Goal: Task Accomplishment & Management: Use online tool/utility

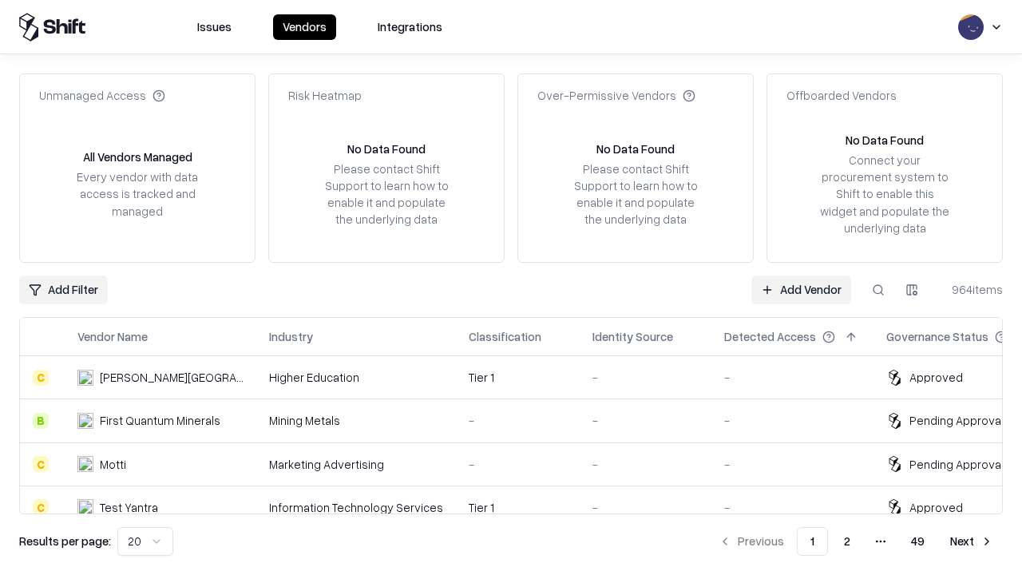
click at [801, 289] on link "Add Vendor" at bounding box center [801, 289] width 100 height 29
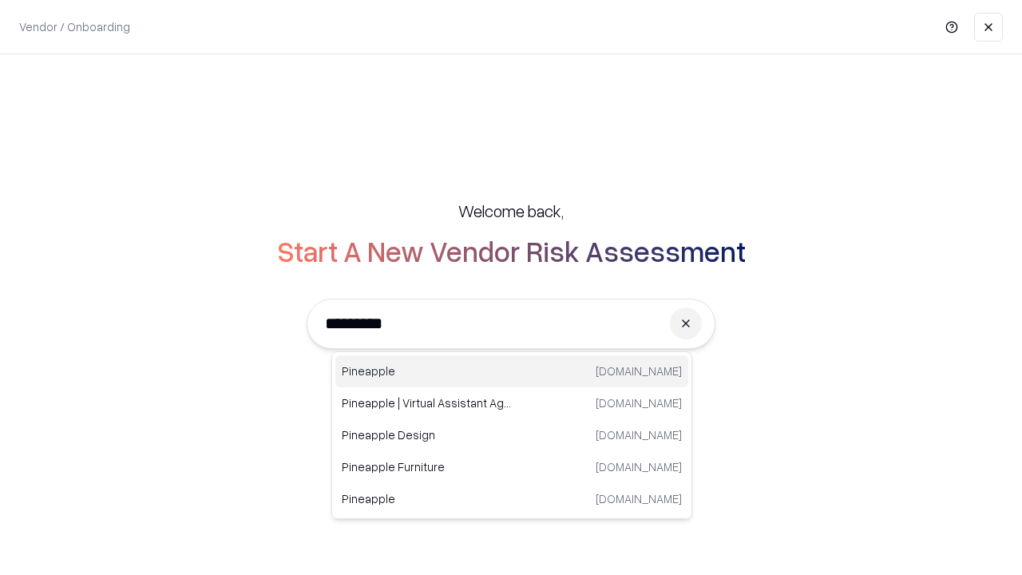
click at [512, 371] on div "Pineapple [DOMAIN_NAME]" at bounding box center [511, 371] width 353 height 32
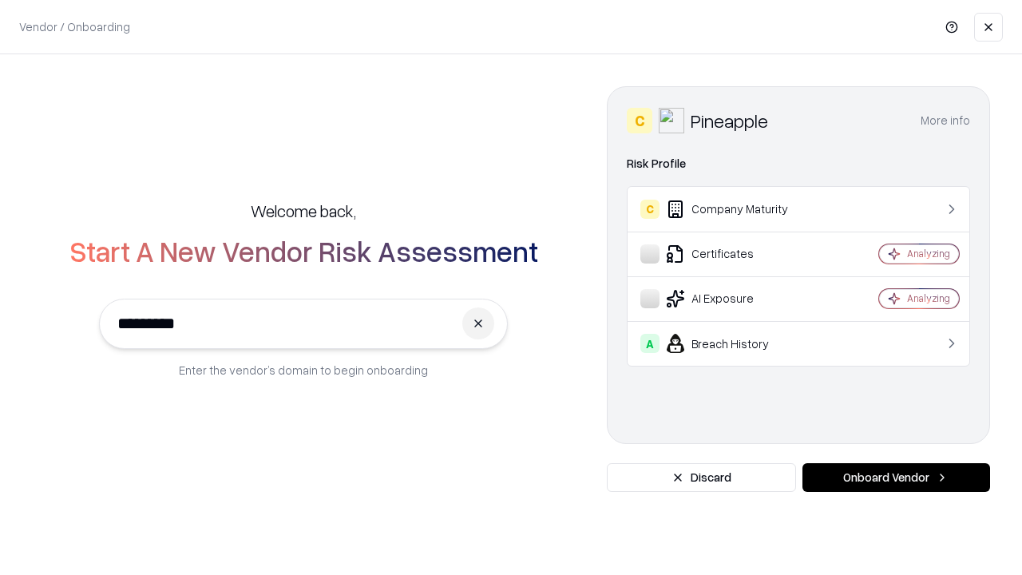
type input "*********"
click at [896, 477] on button "Onboard Vendor" at bounding box center [896, 477] width 188 height 29
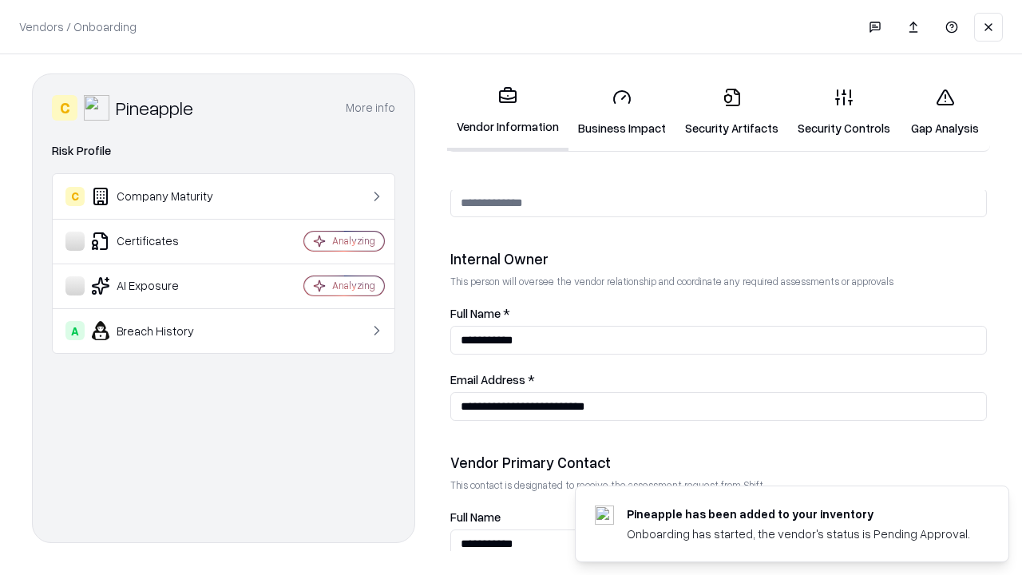
scroll to position [827, 0]
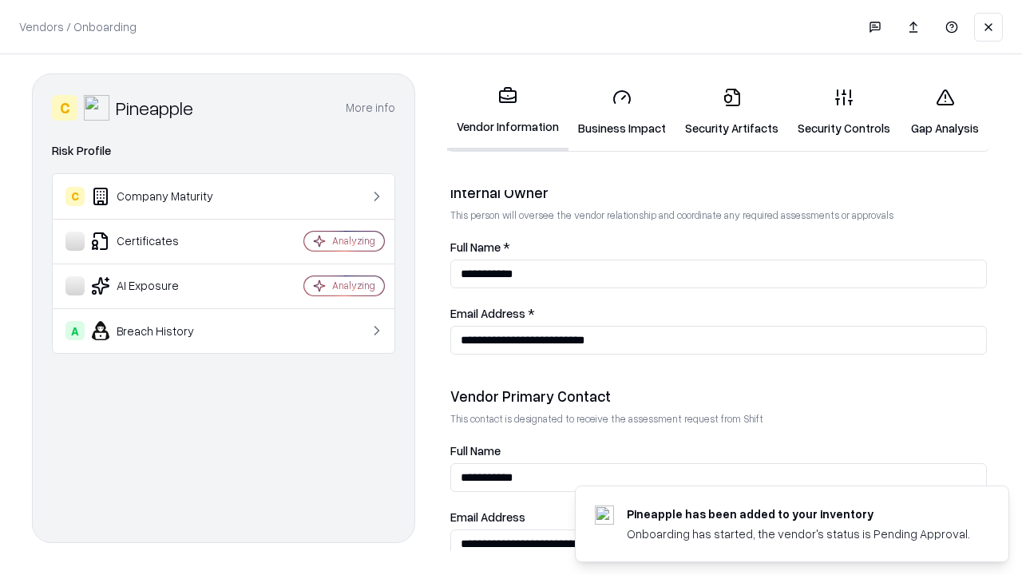
click at [731, 112] on link "Security Artifacts" at bounding box center [731, 112] width 113 height 74
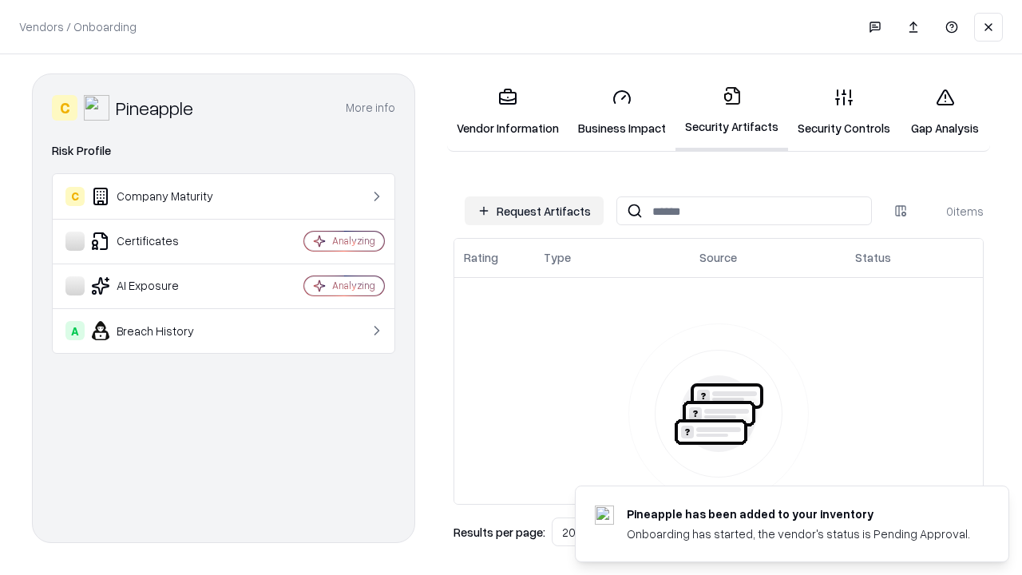
click at [534, 211] on button "Request Artifacts" at bounding box center [534, 210] width 139 height 29
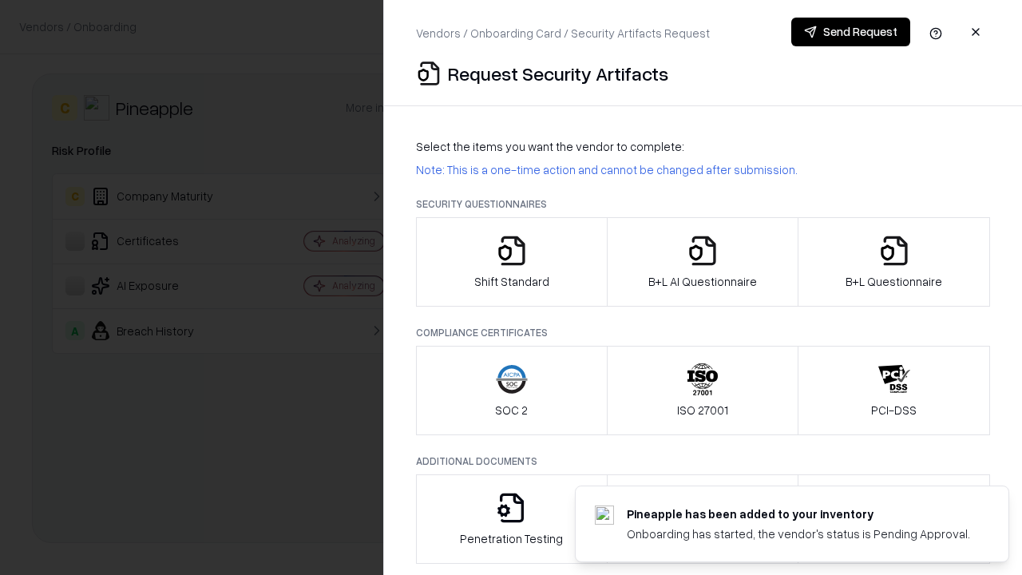
click at [893, 262] on icon "button" at bounding box center [894, 251] width 32 height 32
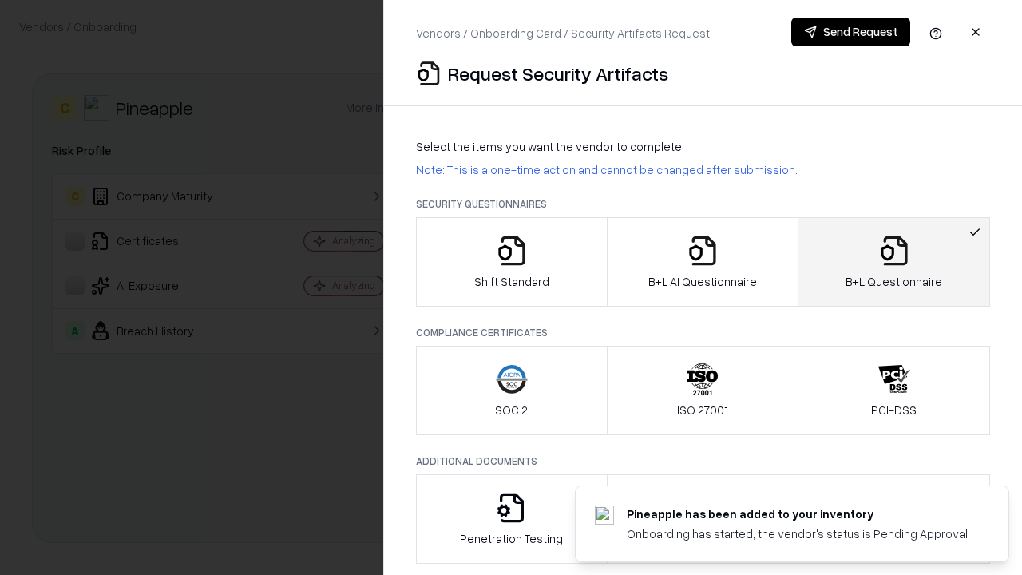
click at [702, 262] on icon "button" at bounding box center [702, 251] width 32 height 32
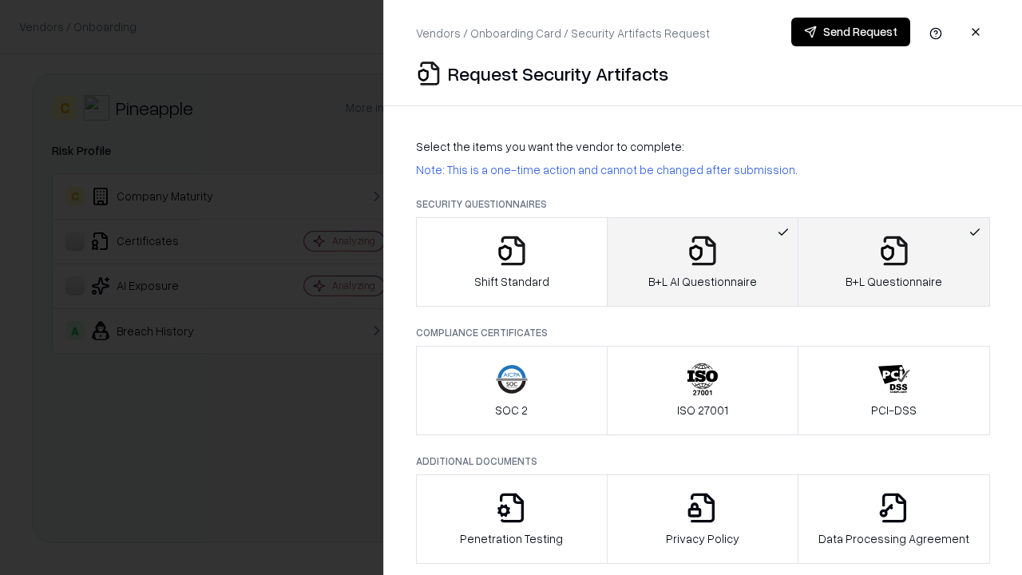
click at [850, 32] on button "Send Request" at bounding box center [850, 32] width 119 height 29
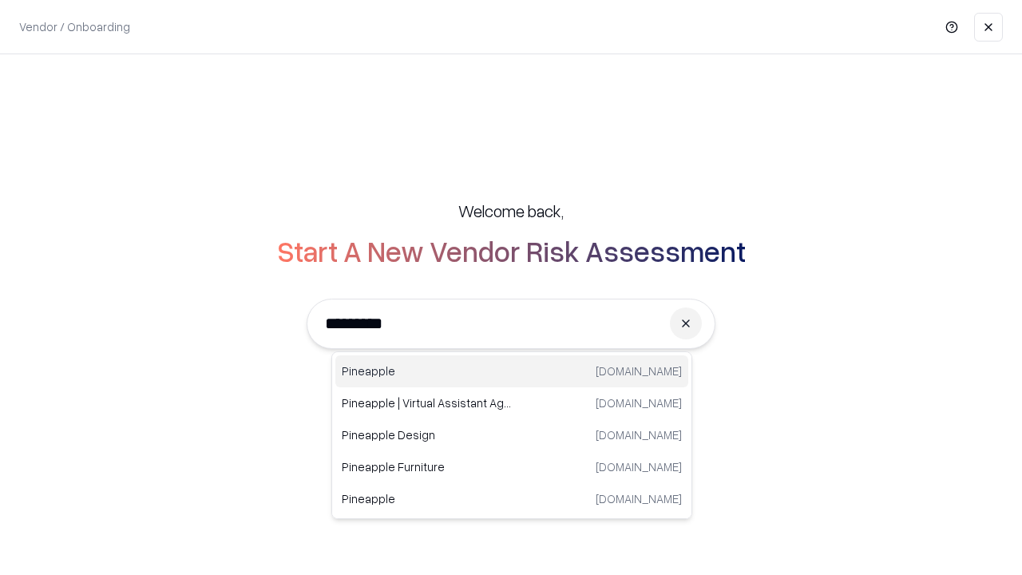
click at [512, 371] on div "Pineapple [DOMAIN_NAME]" at bounding box center [511, 371] width 353 height 32
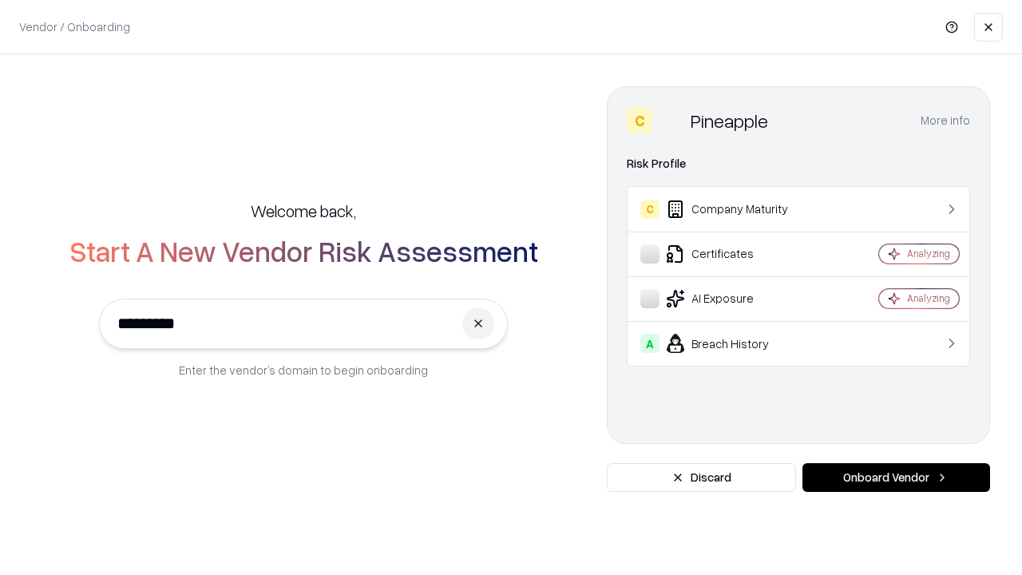
type input "*********"
click at [896, 477] on button "Onboard Vendor" at bounding box center [896, 477] width 188 height 29
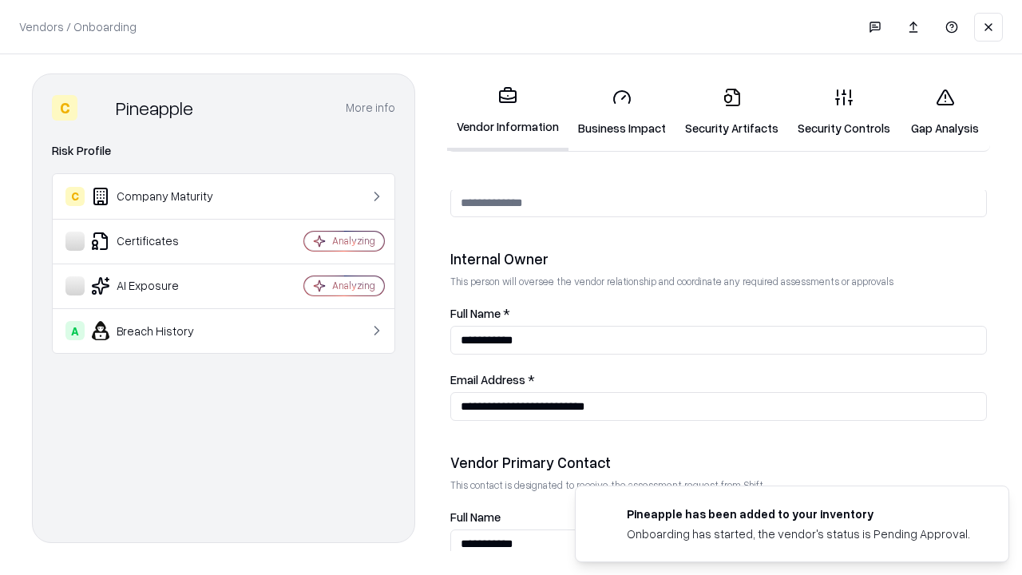
scroll to position [827, 0]
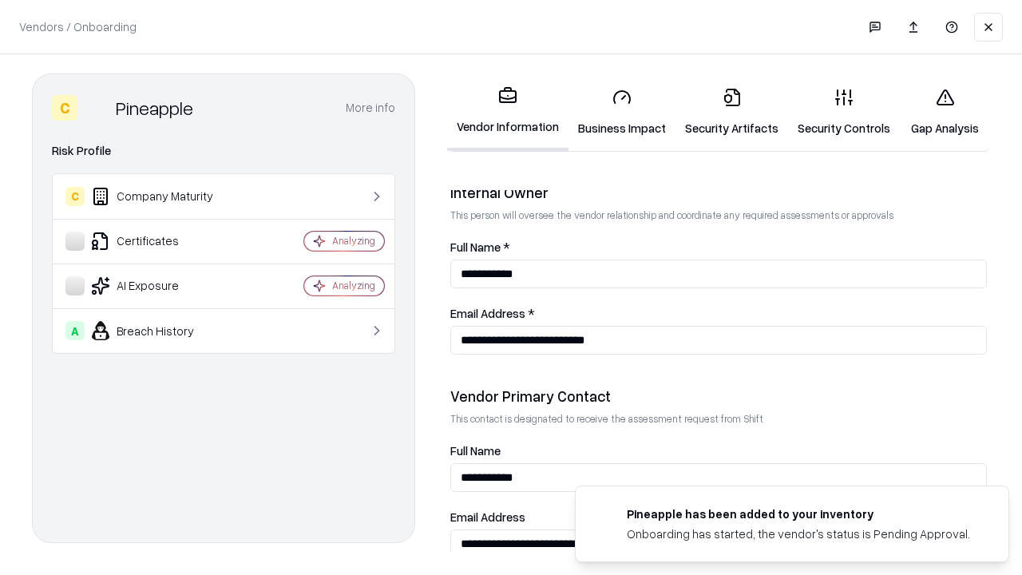
click at [944, 112] on link "Gap Analysis" at bounding box center [945, 112] width 90 height 74
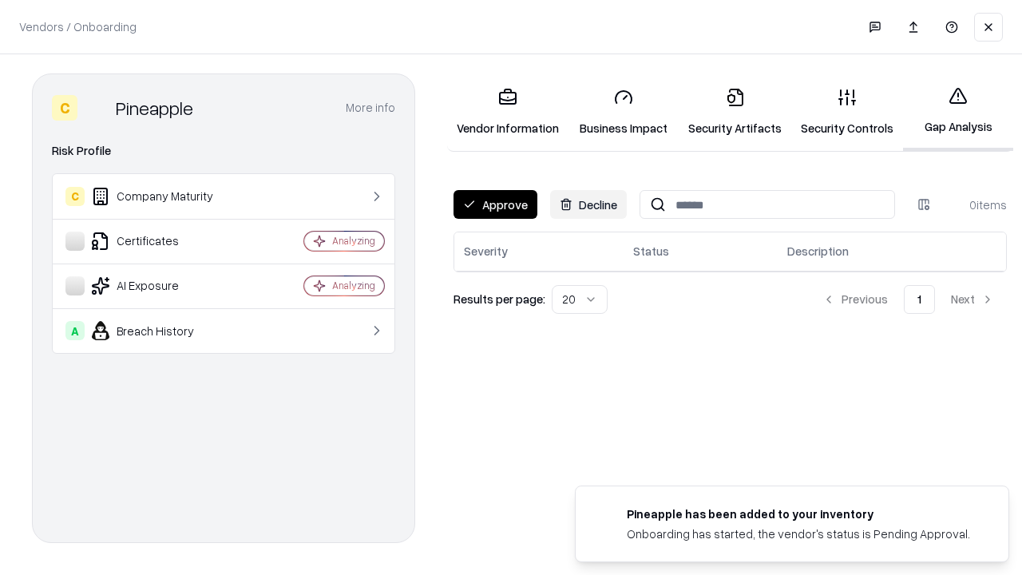
click at [495, 204] on button "Approve" at bounding box center [495, 204] width 84 height 29
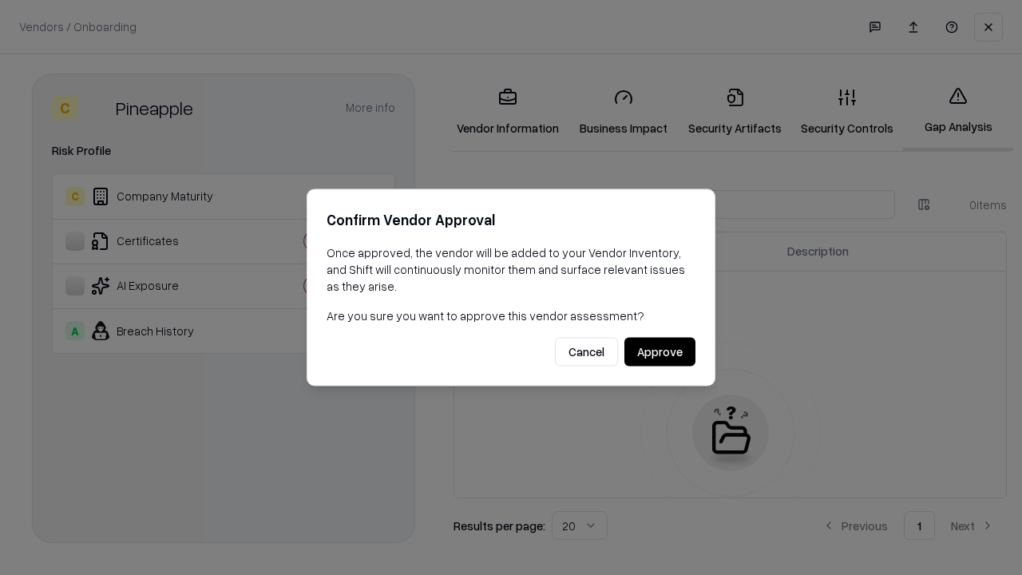
click at [659, 351] on button "Approve" at bounding box center [659, 352] width 71 height 29
